Goal: Communication & Community: Share content

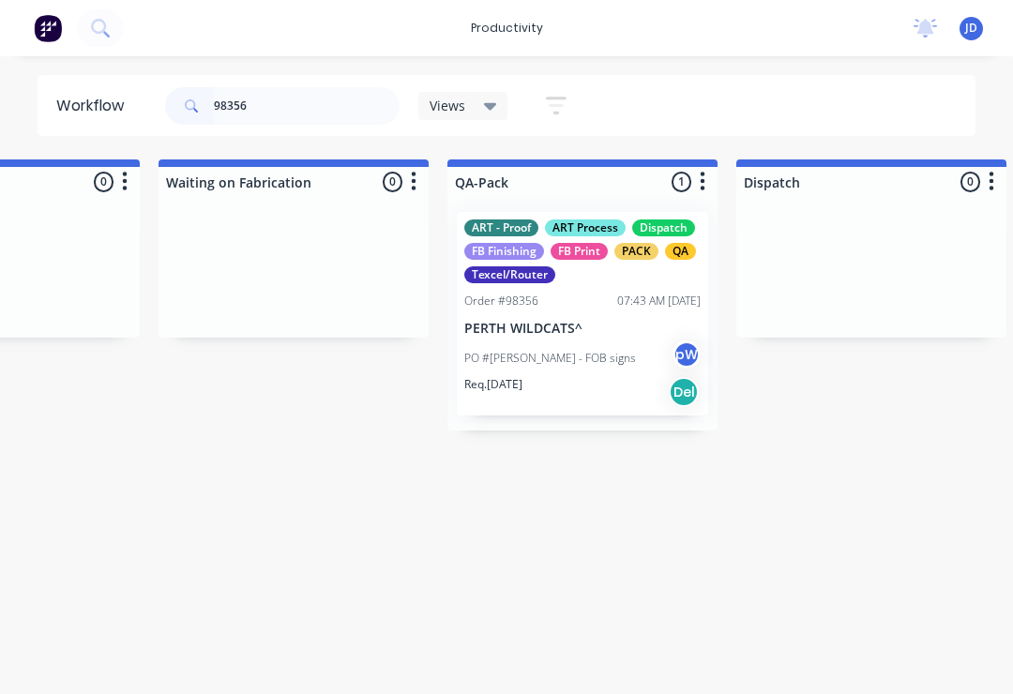
scroll to position [0, 4505]
click at [594, 260] on div "ART - Proof ART Process Dispatch FB Finishing FB Print PACK QA Texcel/Router" at bounding box center [583, 252] width 236 height 64
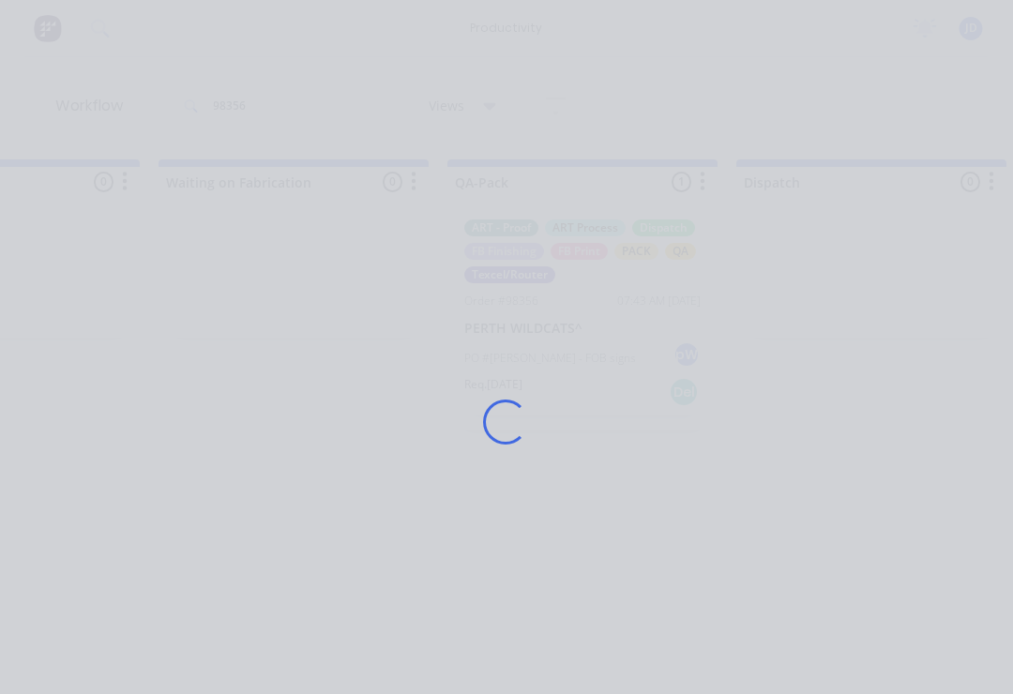
scroll to position [0, 4506]
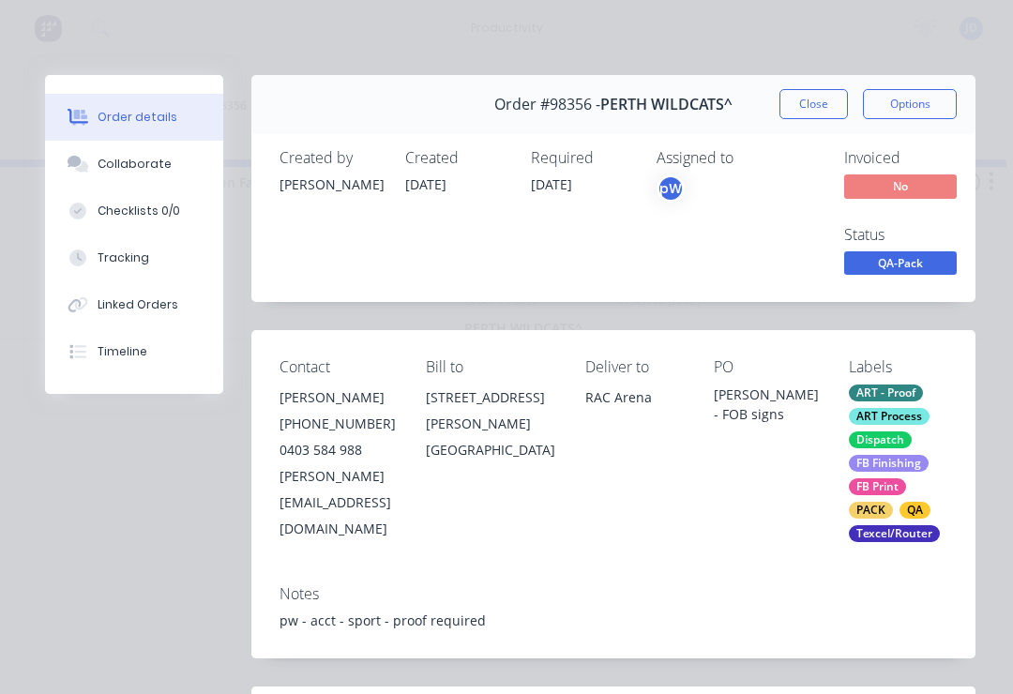
click at [139, 160] on div "Collaborate" at bounding box center [135, 164] width 74 height 17
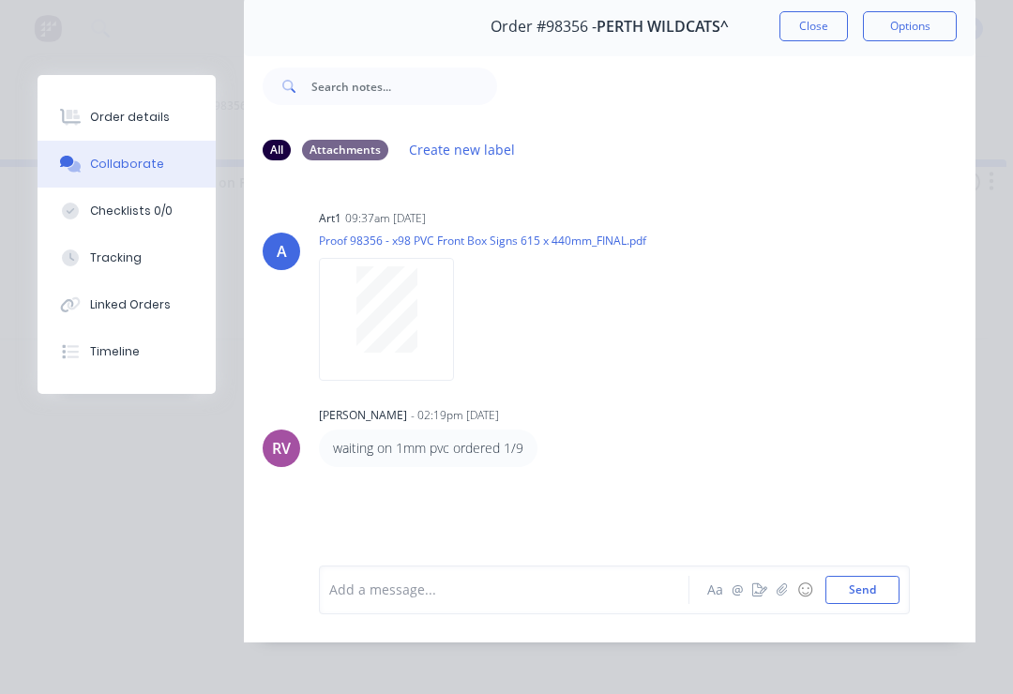
scroll to position [82, 0]
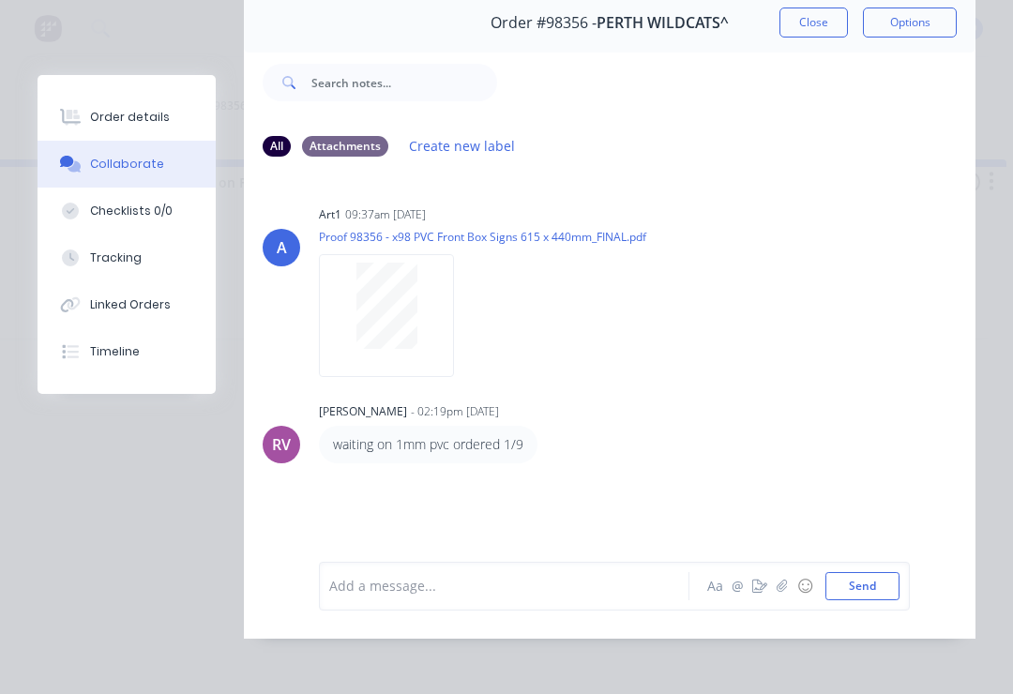
click at [762, 593] on icon "button" at bounding box center [760, 586] width 15 height 13
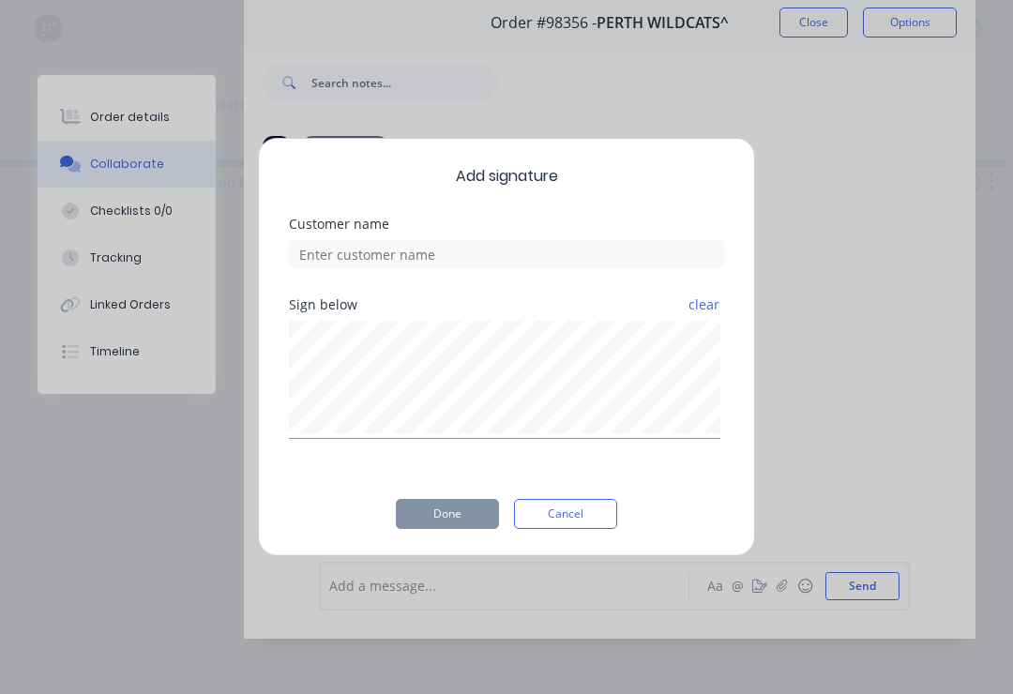
click at [579, 517] on button "Cancel" at bounding box center [565, 514] width 103 height 30
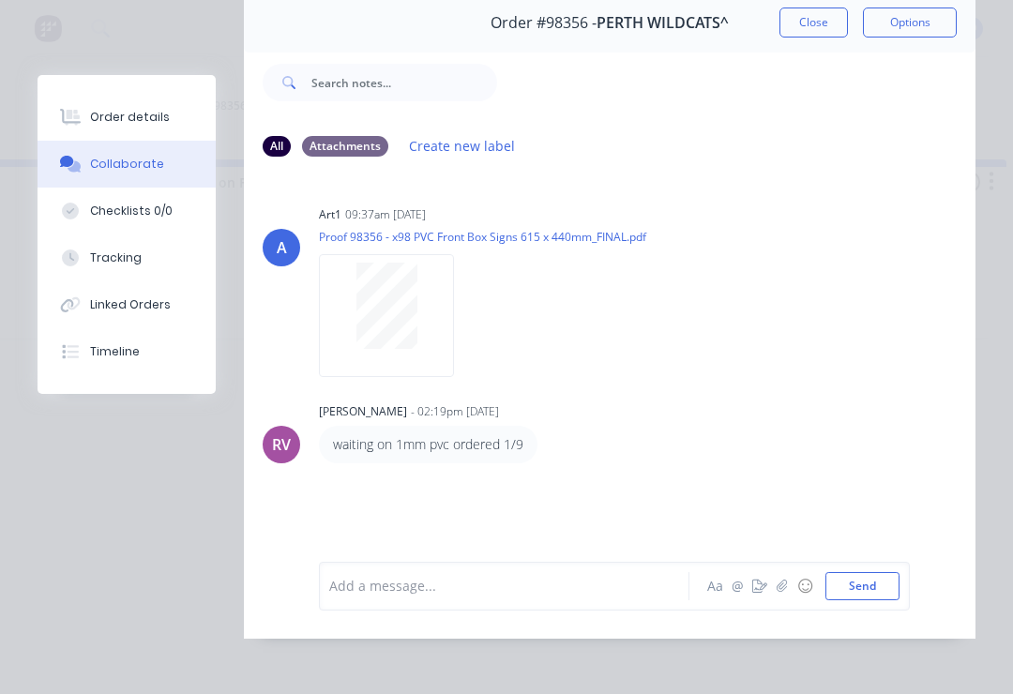
click at [784, 593] on icon "button" at bounding box center [782, 586] width 11 height 13
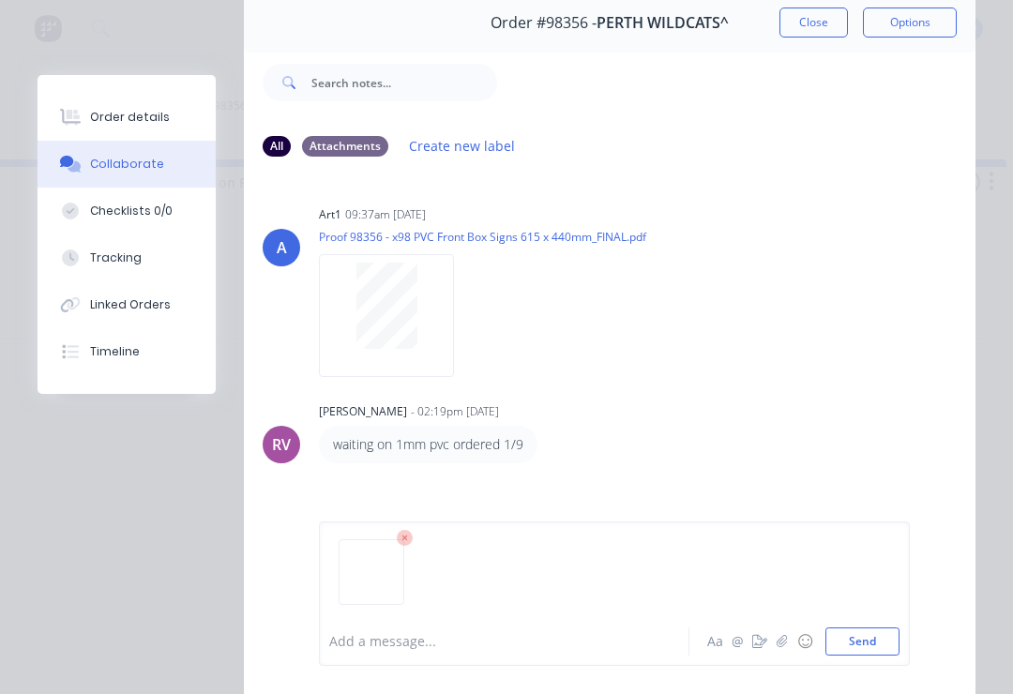
click at [867, 638] on button "Send" at bounding box center [863, 642] width 74 height 28
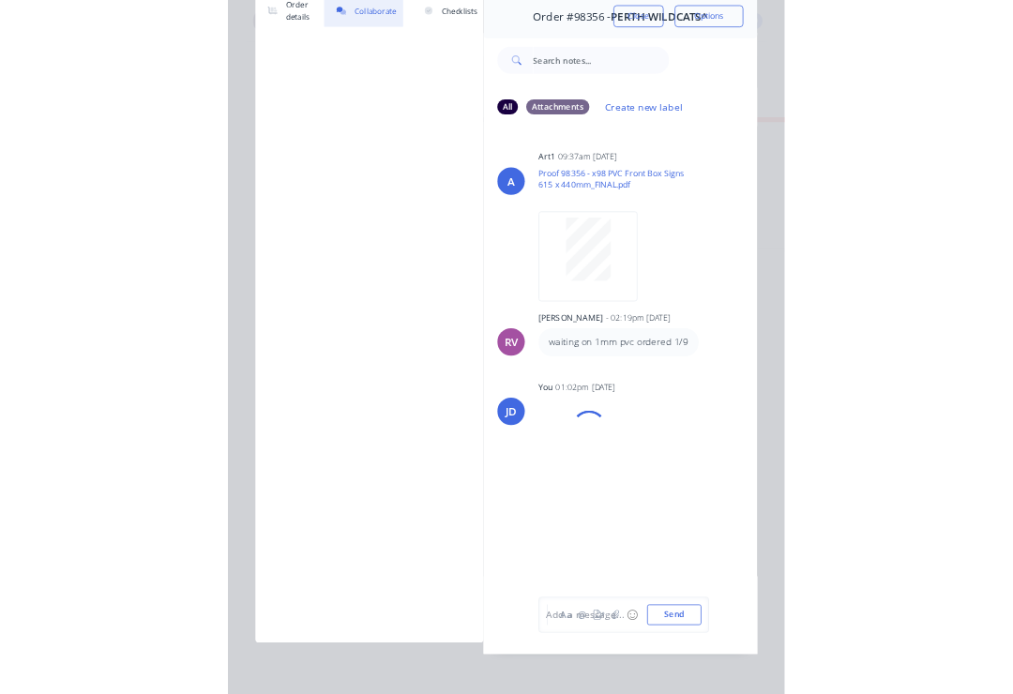
scroll to position [0, 0]
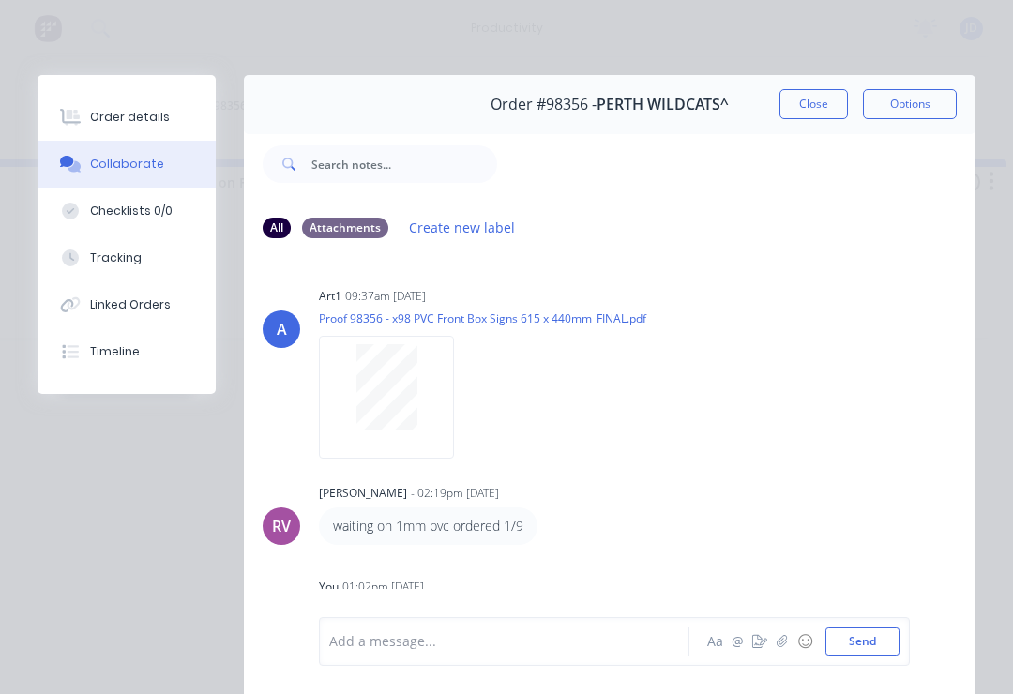
click at [811, 99] on button "Close" at bounding box center [814, 104] width 69 height 30
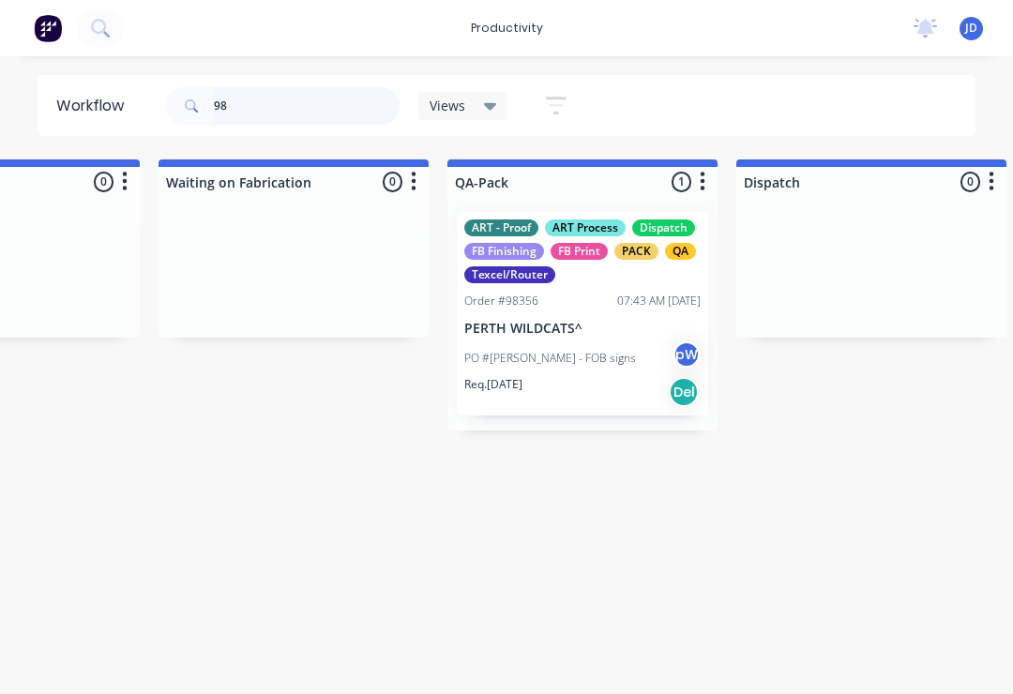
type input "9"
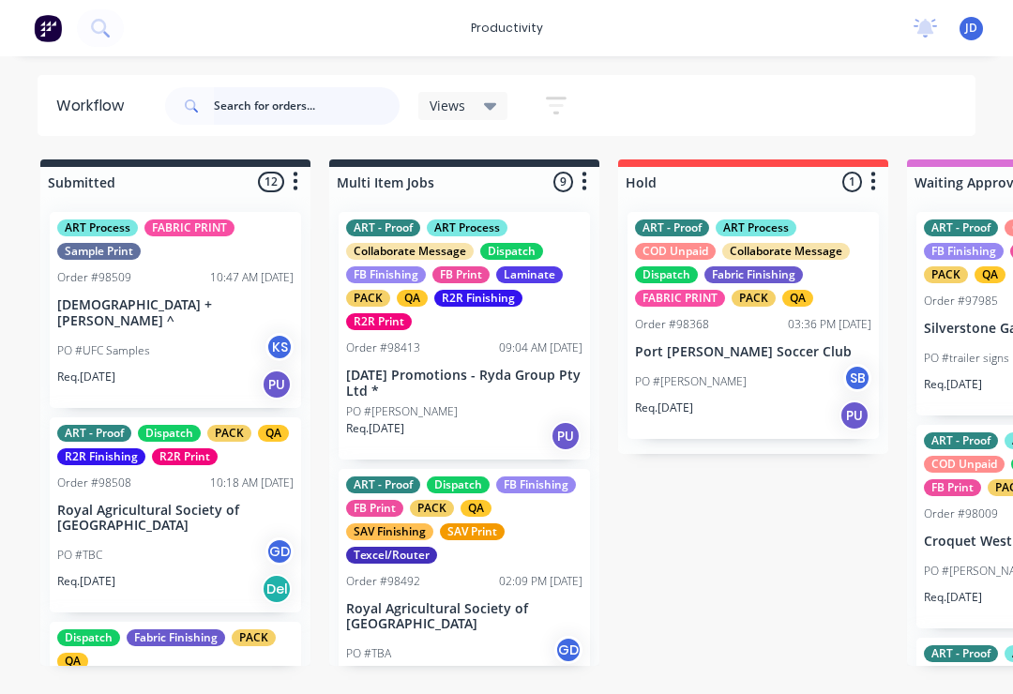
click at [264, 121] on input "text" at bounding box center [307, 106] width 186 height 38
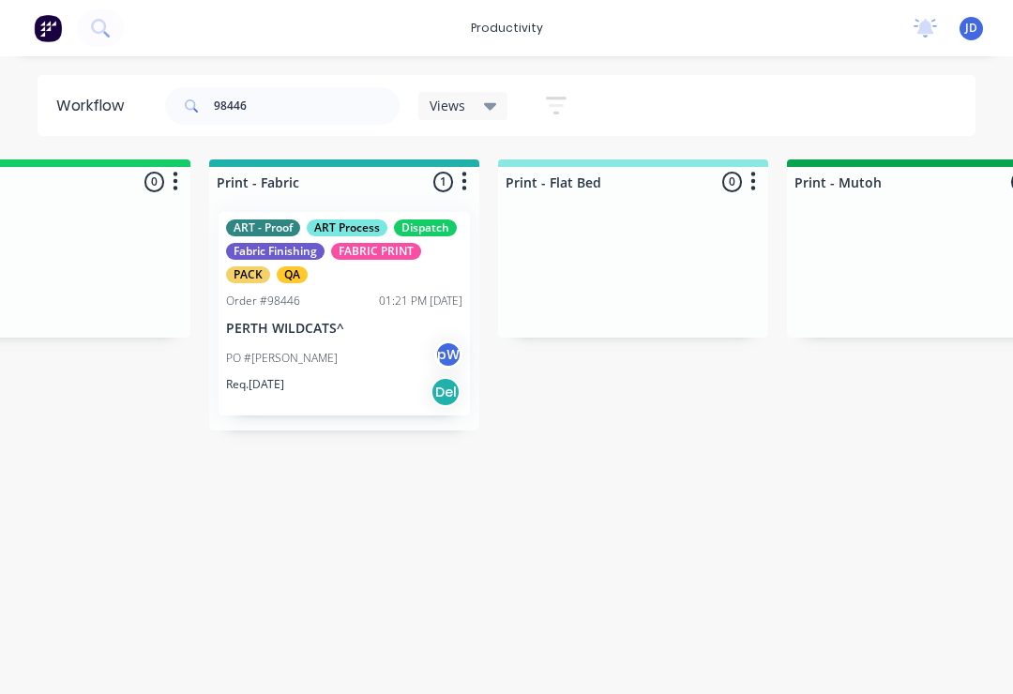
scroll to position [0, 2431]
click at [341, 301] on div "Order #98446 01:21 PM [DATE]" at bounding box center [346, 301] width 236 height 17
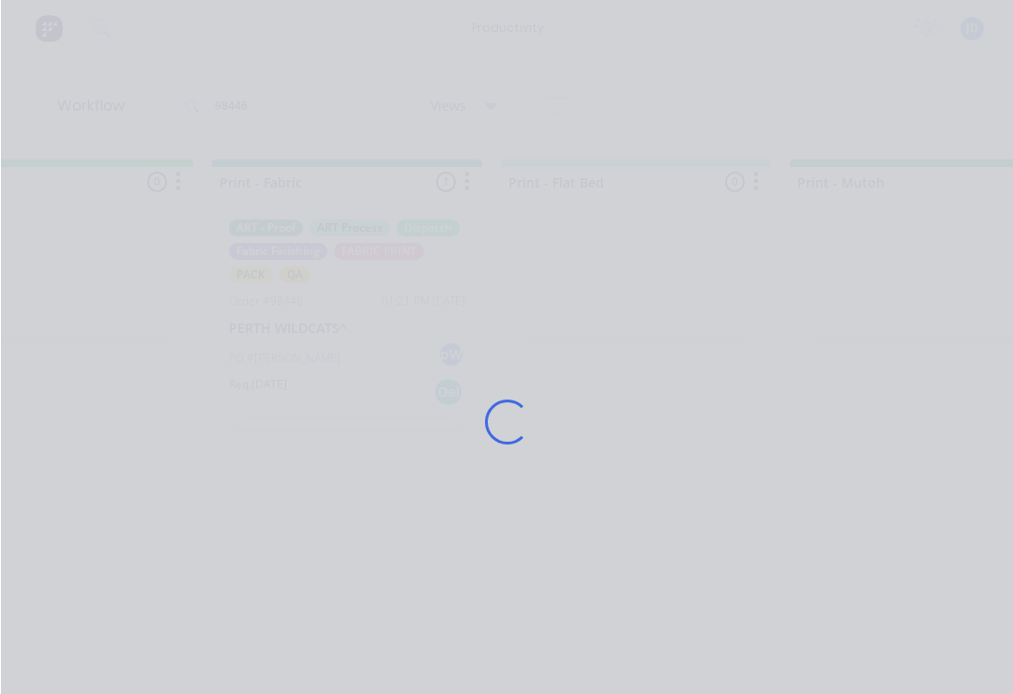
scroll to position [0, 2430]
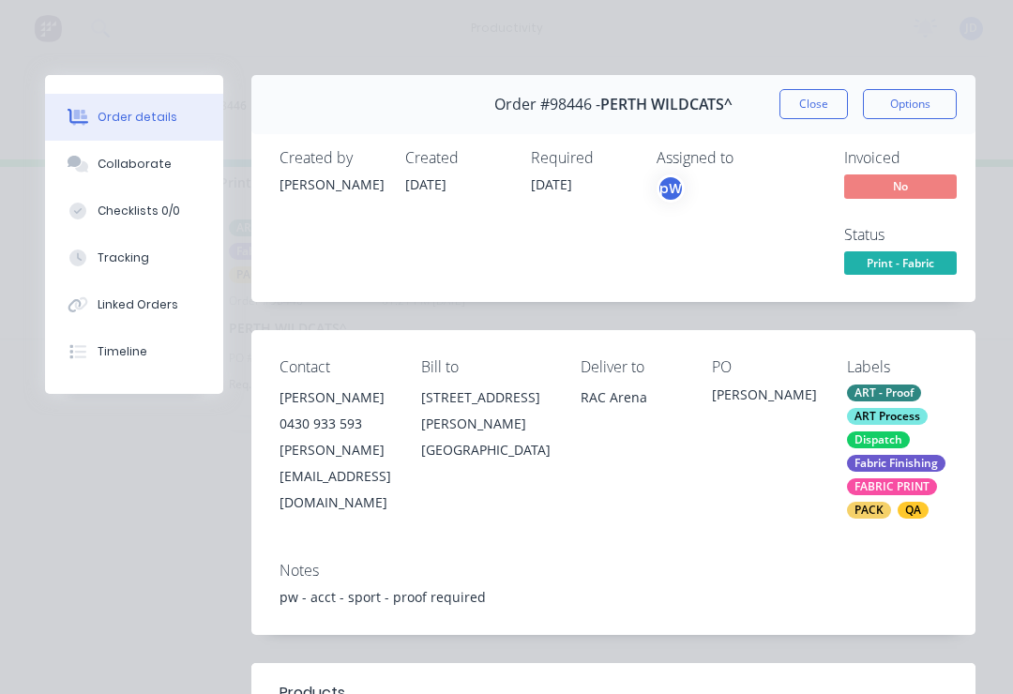
click at [159, 157] on div "Collaborate" at bounding box center [135, 164] width 74 height 17
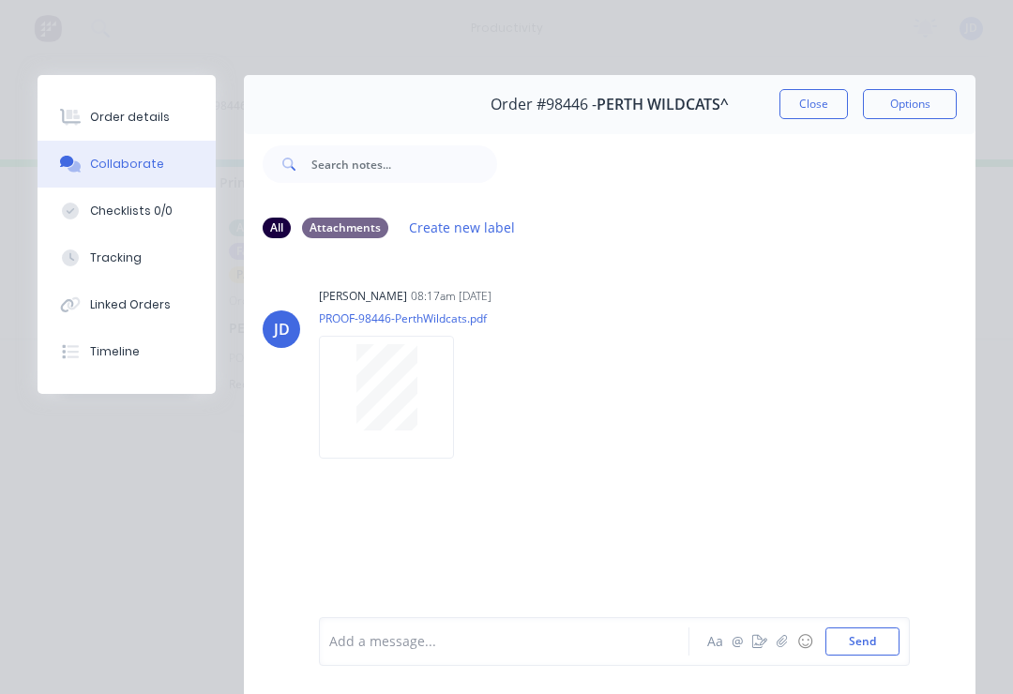
click at [785, 645] on icon "button" at bounding box center [782, 641] width 11 height 13
click at [892, 633] on button "Send" at bounding box center [863, 642] width 74 height 28
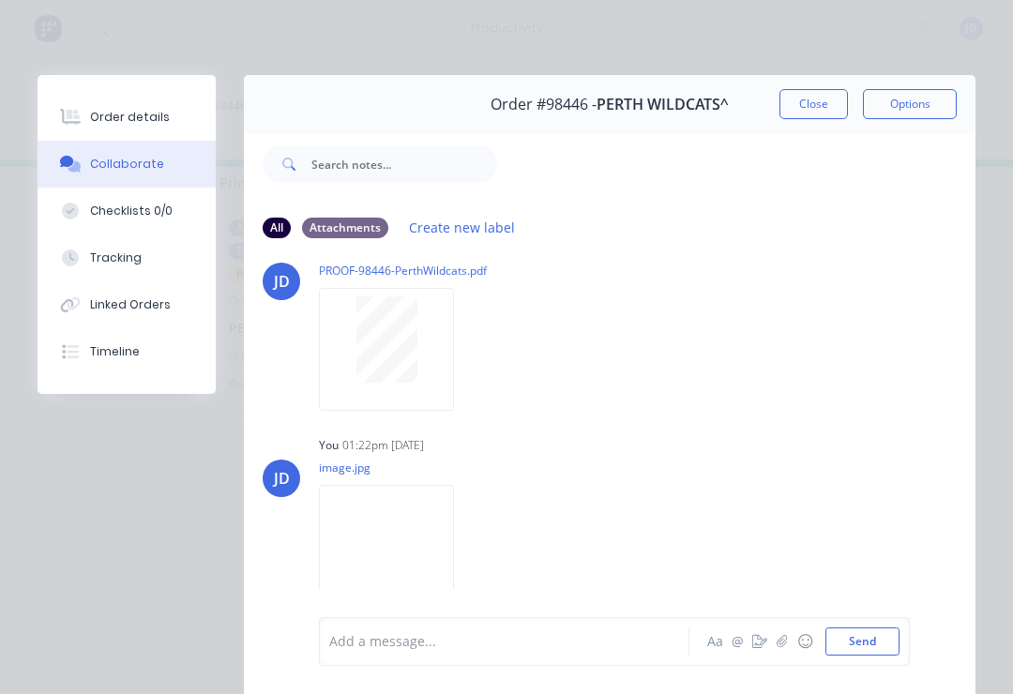
scroll to position [43, 0]
click at [808, 111] on button "Close" at bounding box center [814, 104] width 69 height 30
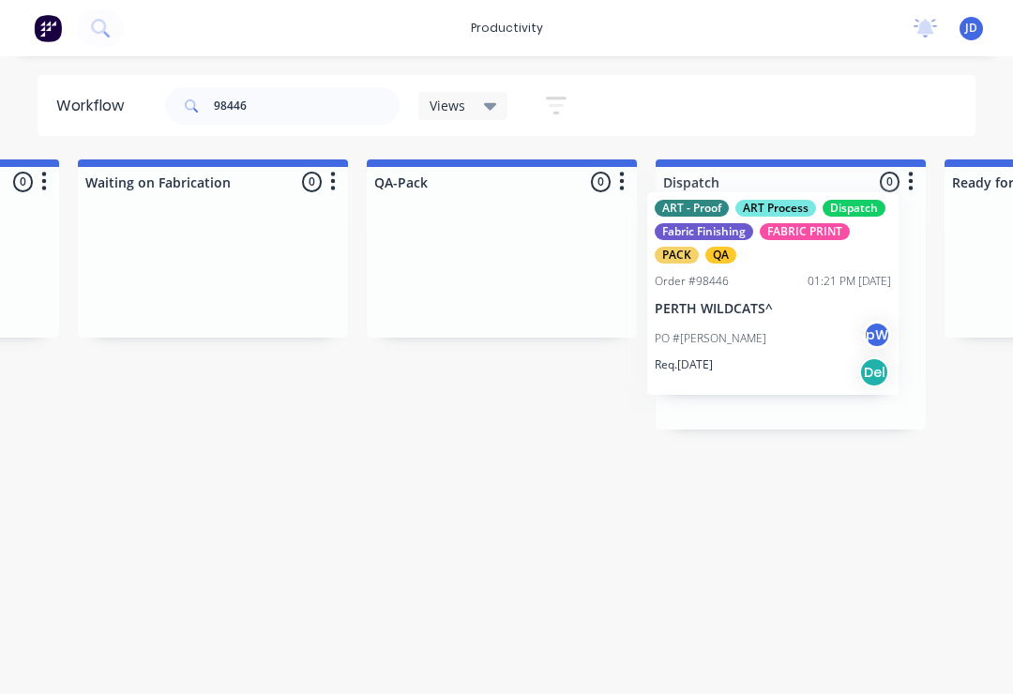
scroll to position [0, 4595]
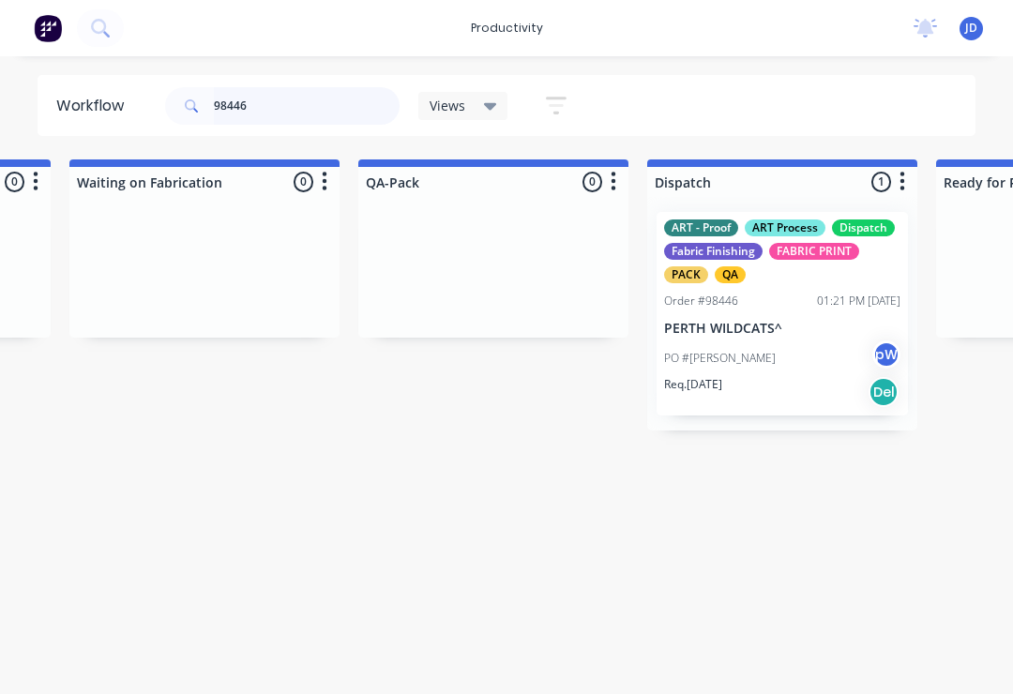
click at [286, 121] on input "98446" at bounding box center [307, 106] width 186 height 38
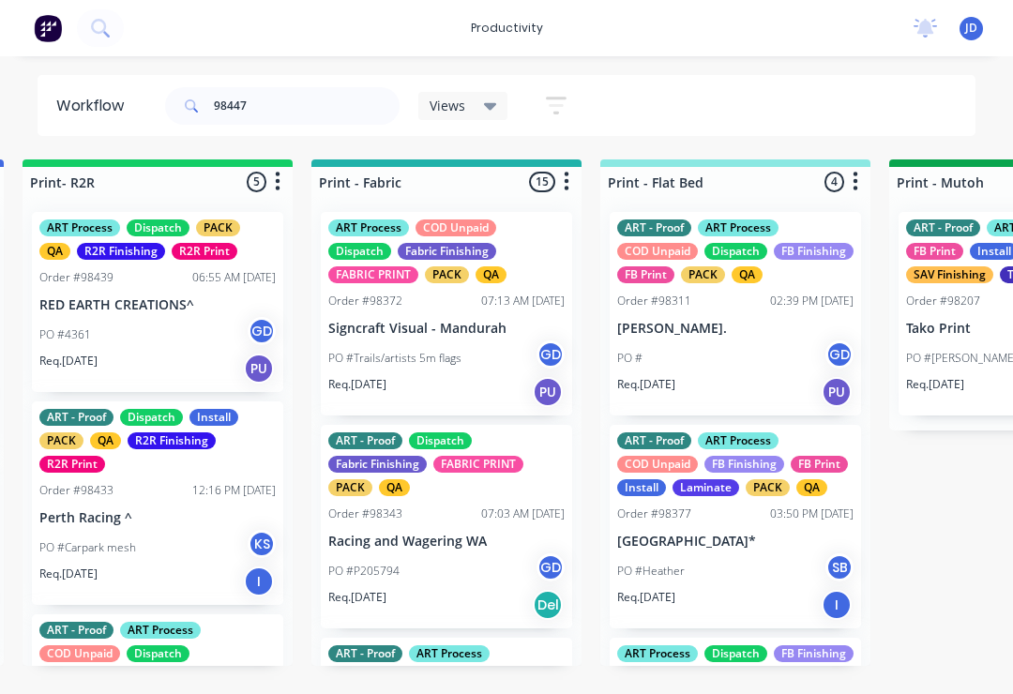
scroll to position [0, 2390]
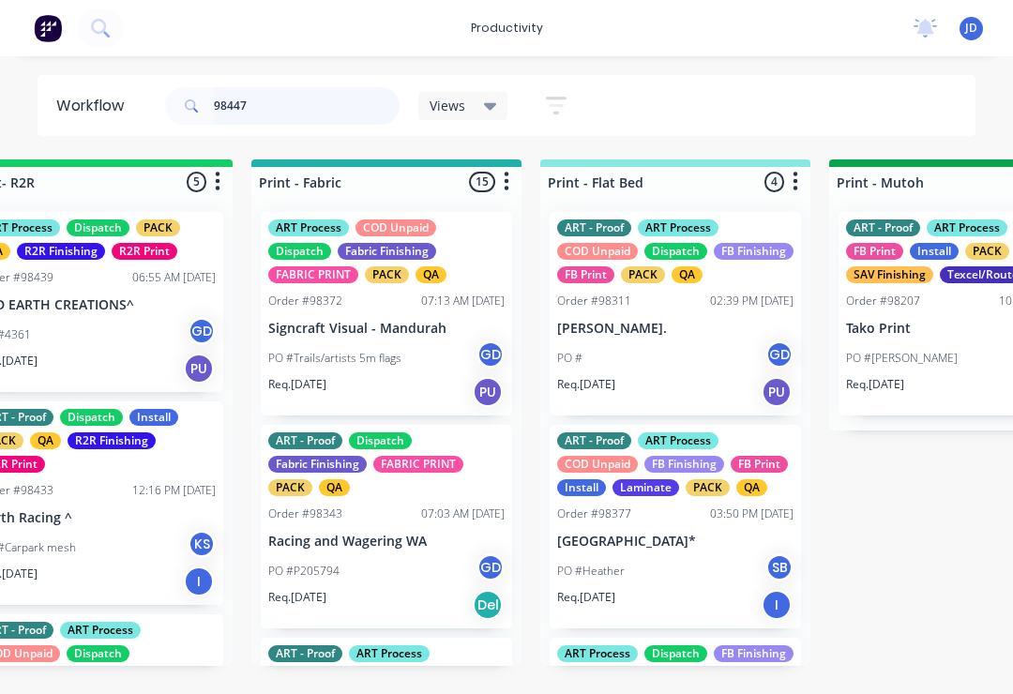
click at [273, 117] on input "98447" at bounding box center [307, 106] width 186 height 38
type input "98447"
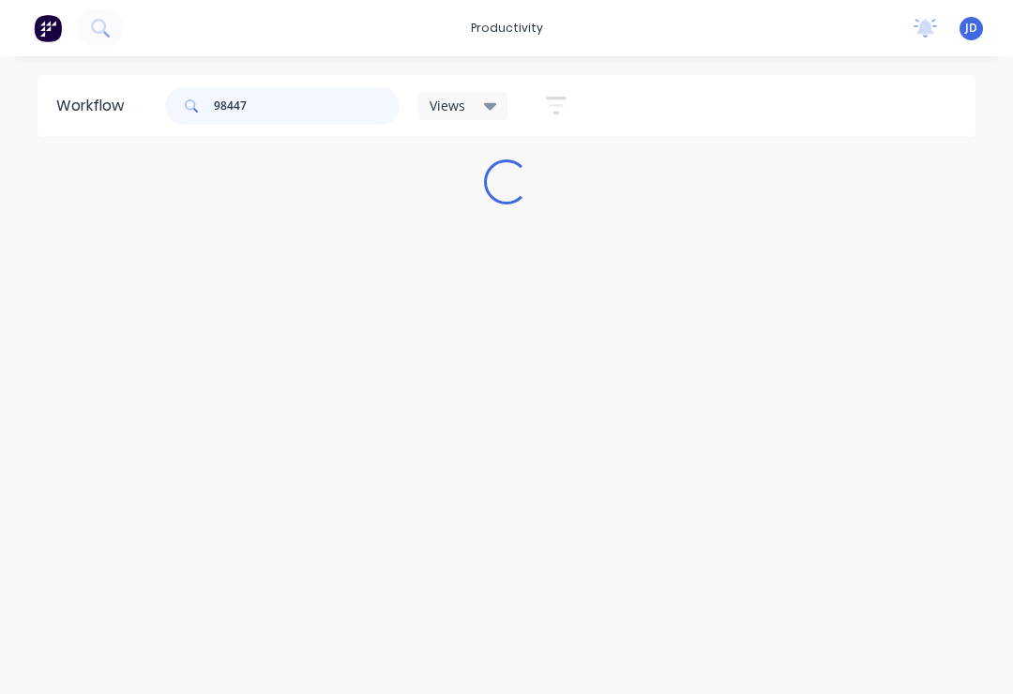
scroll to position [0, 0]
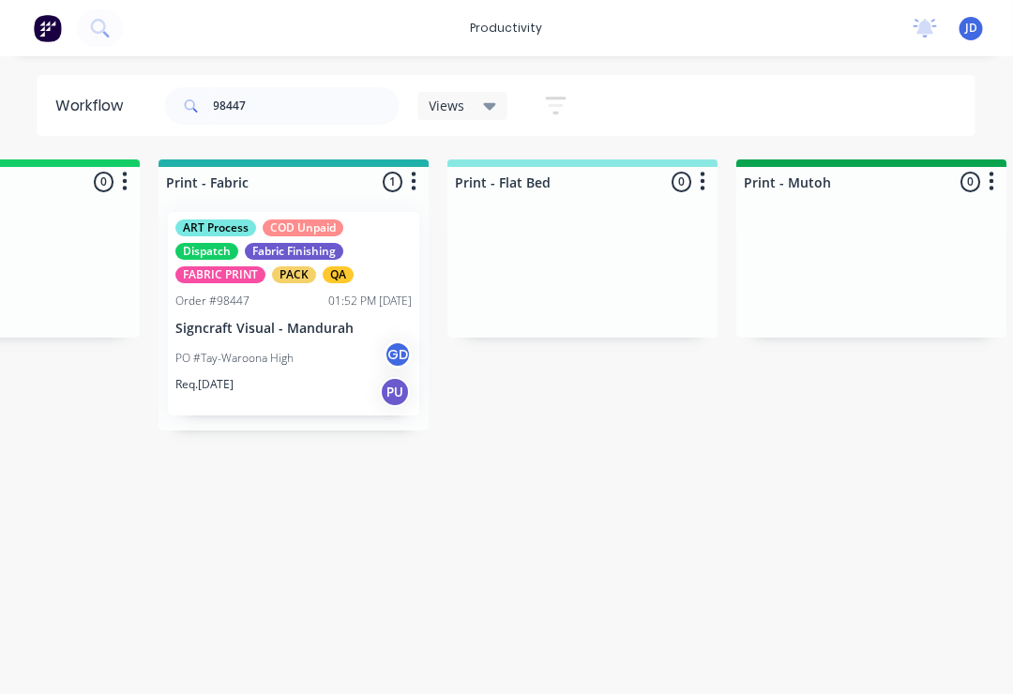
scroll to position [0, 2484]
click at [285, 302] on div "Order #98447 01:52 PM [DATE]" at bounding box center [293, 301] width 236 height 17
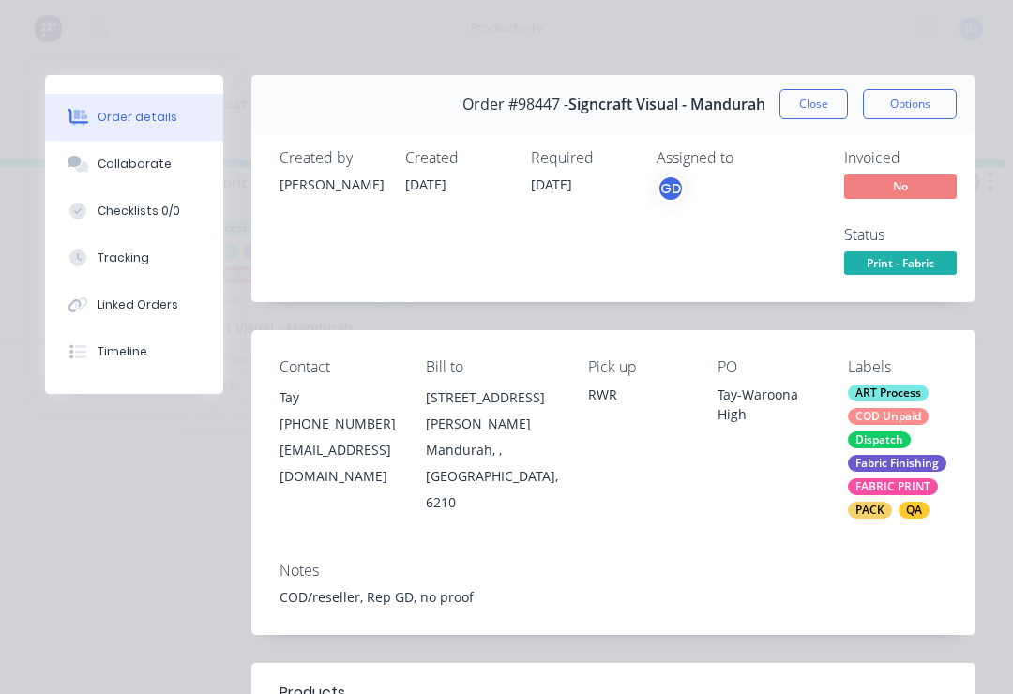
click at [155, 170] on div "Collaborate" at bounding box center [135, 164] width 74 height 17
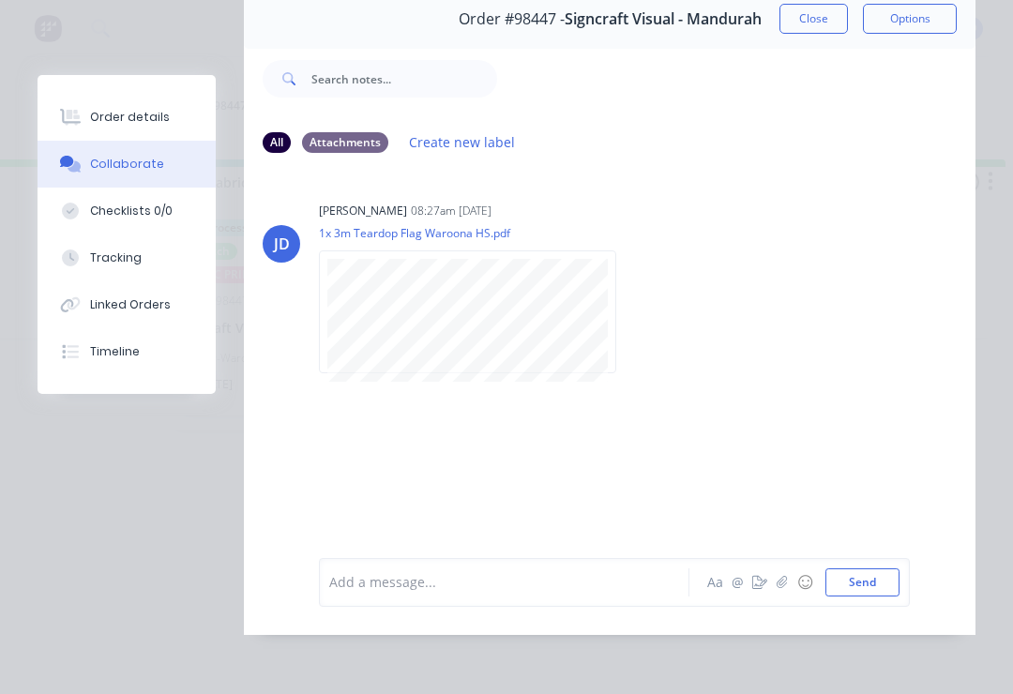
scroll to position [114, 0]
click at [783, 582] on icon "button" at bounding box center [782, 582] width 10 height 12
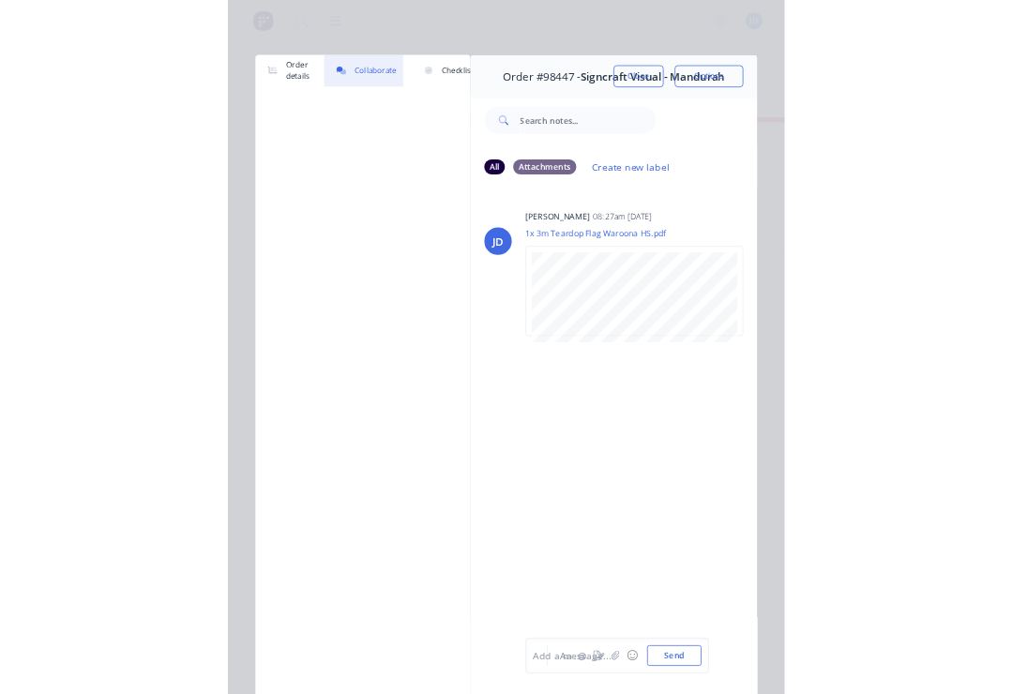
scroll to position [0, 2484]
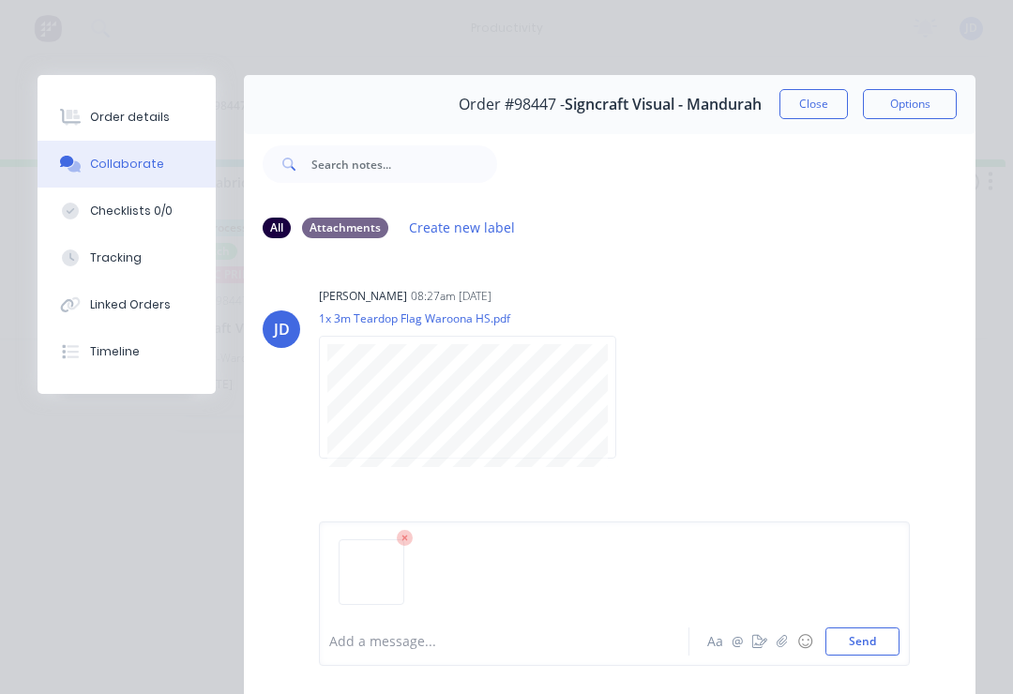
click at [889, 636] on button "Send" at bounding box center [863, 642] width 74 height 28
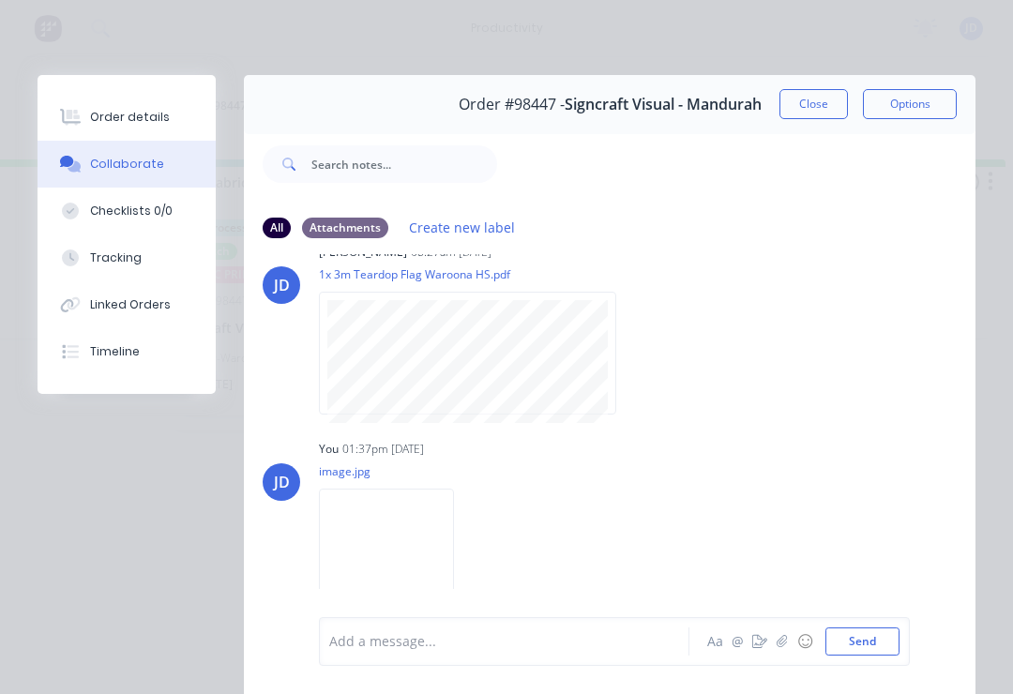
scroll to position [43, 0]
click at [815, 103] on button "Close" at bounding box center [814, 104] width 69 height 30
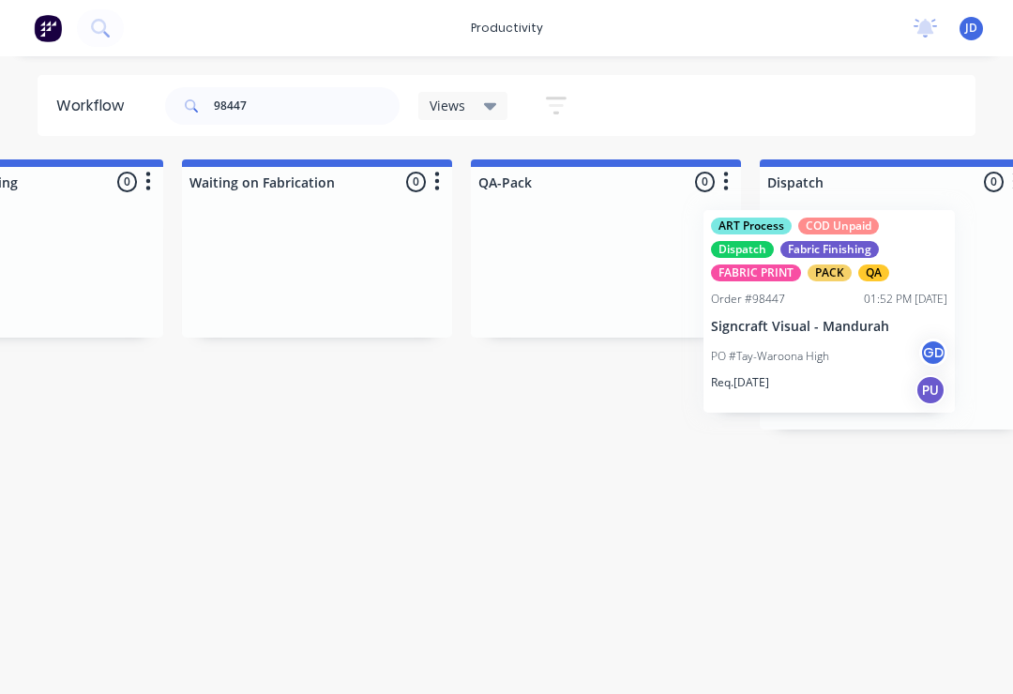
scroll to position [0, 4505]
